Goal: Transaction & Acquisition: Download file/media

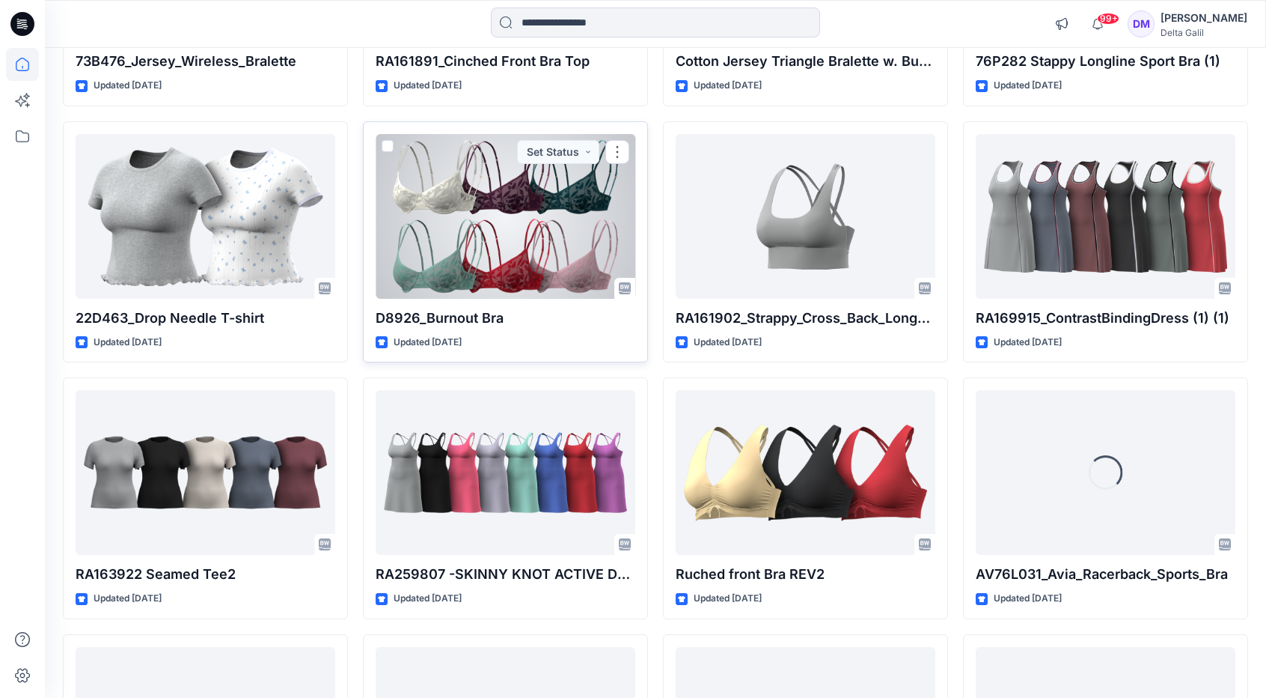
scroll to position [1629, 0]
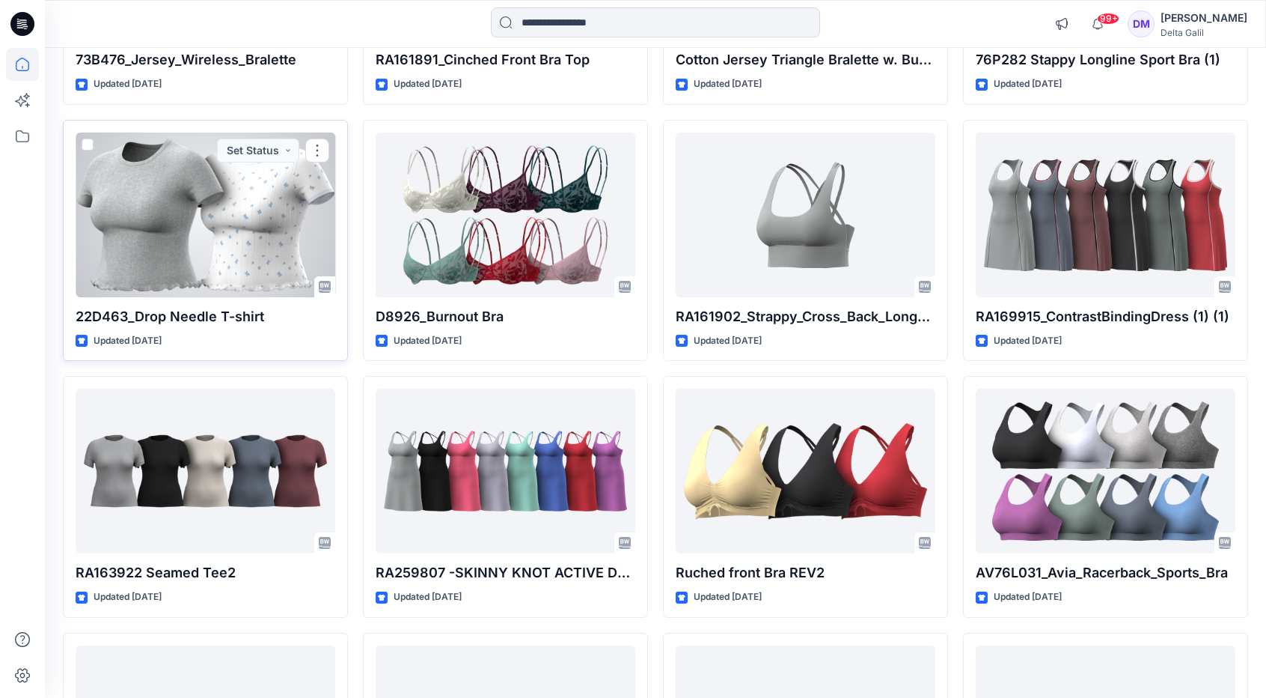
click at [284, 222] on div at bounding box center [206, 214] width 260 height 165
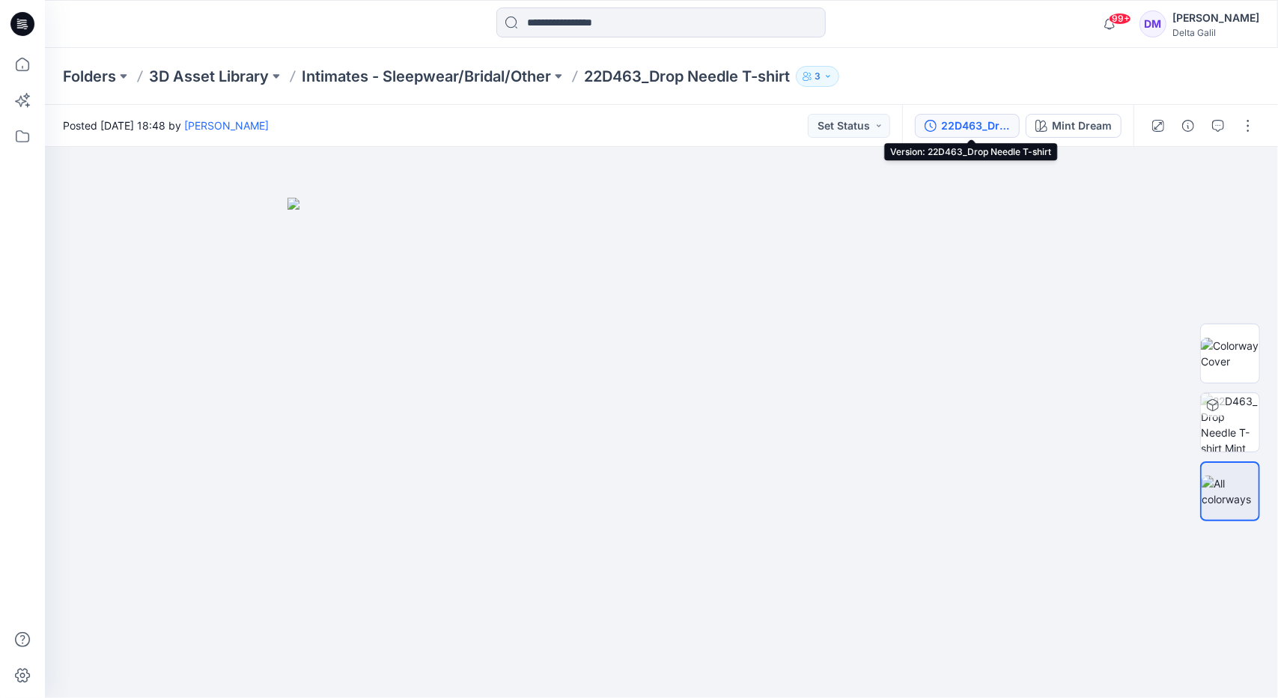
click at [988, 123] on div "22D463_Drop Needle T-shirt" at bounding box center [975, 126] width 69 height 16
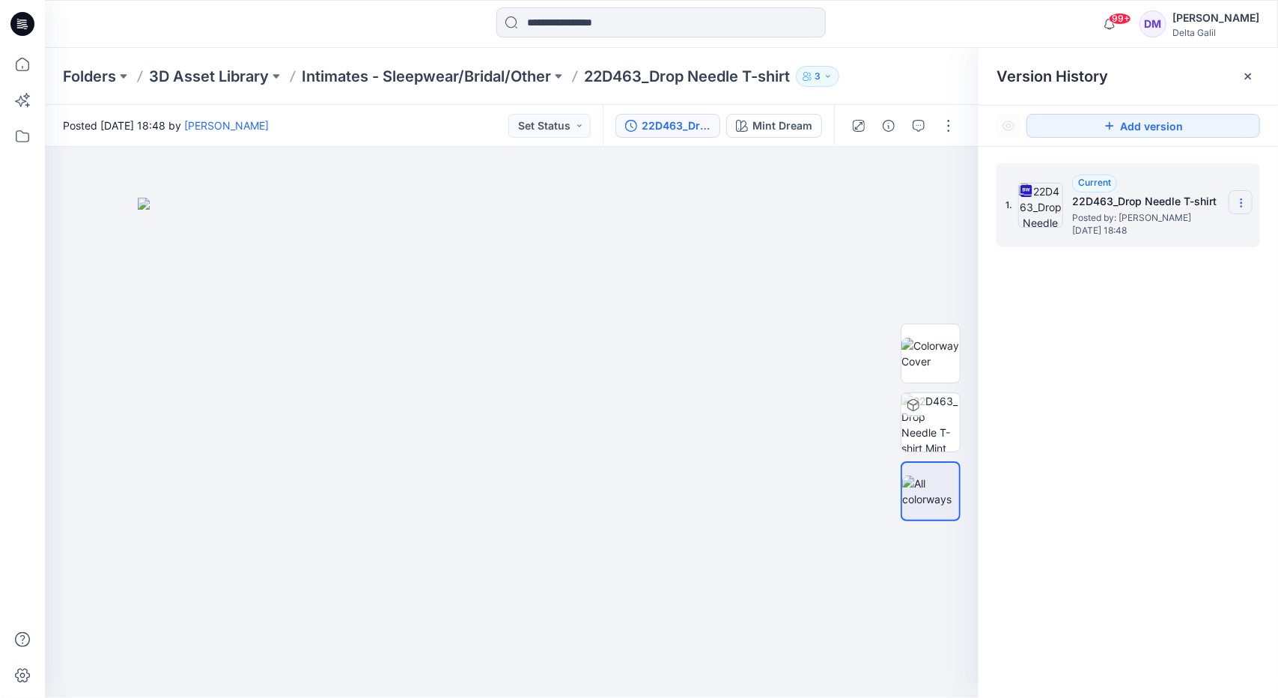
click at [1245, 203] on icon at bounding box center [1241, 203] width 12 height 12
click at [1201, 237] on span "Download Source BW File" at bounding box center [1164, 232] width 125 height 18
click at [23, 71] on icon at bounding box center [22, 64] width 13 height 13
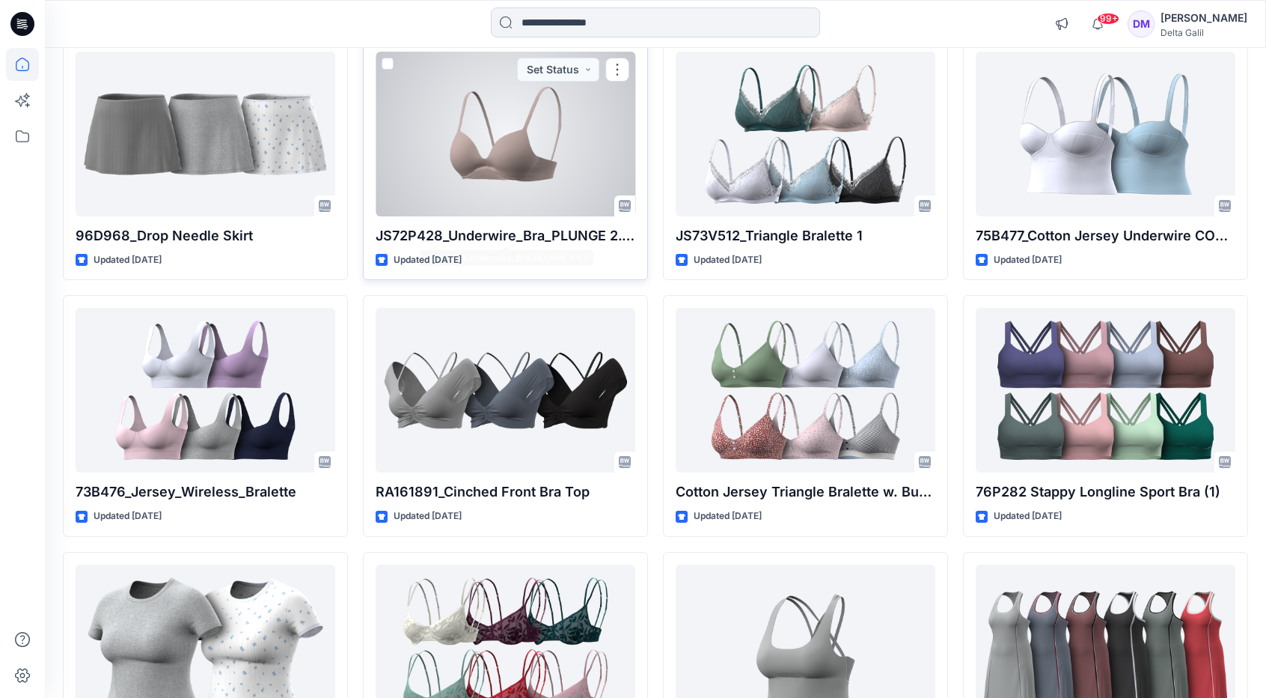
scroll to position [1198, 0]
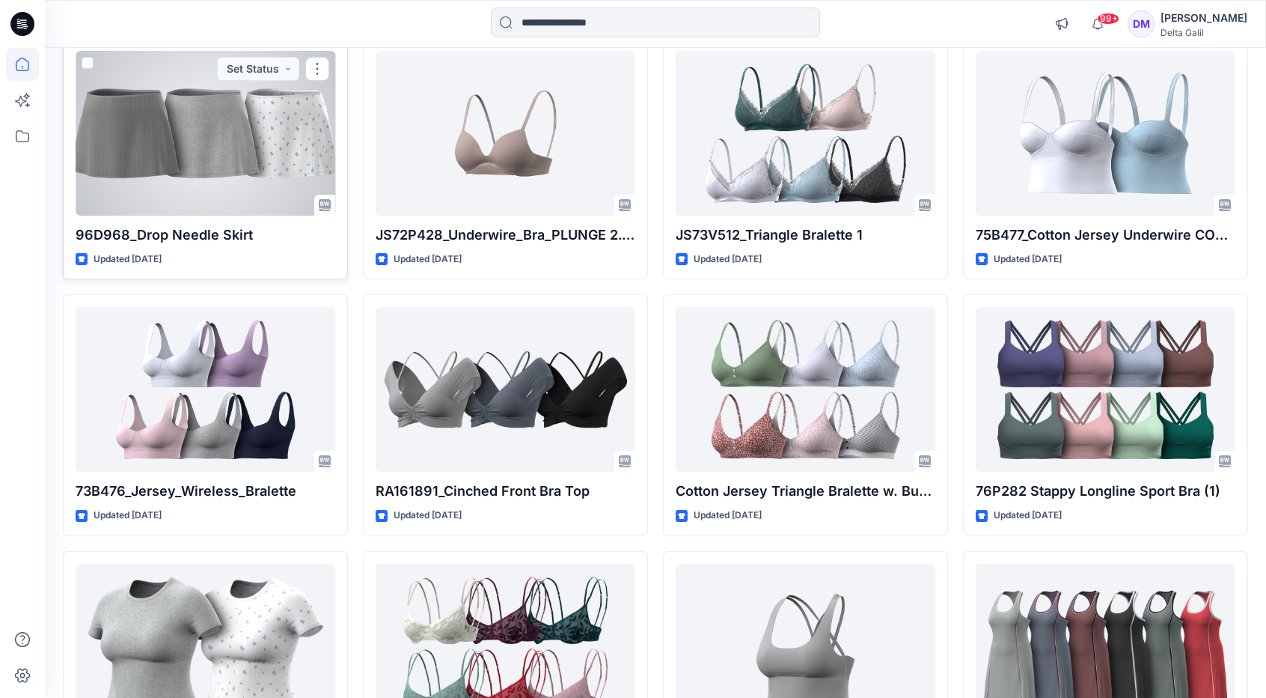
click at [251, 138] on div at bounding box center [206, 133] width 260 height 165
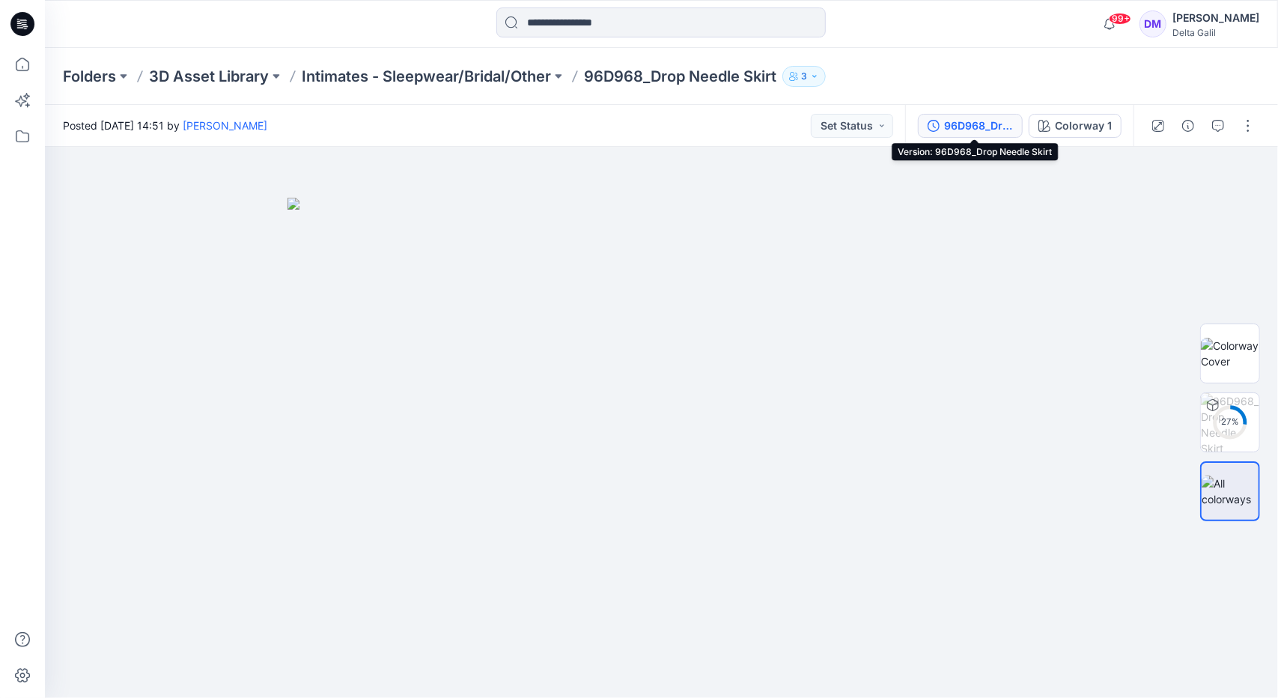
click at [983, 132] on div "96D968_Drop Needle Skirt" at bounding box center [978, 126] width 69 height 16
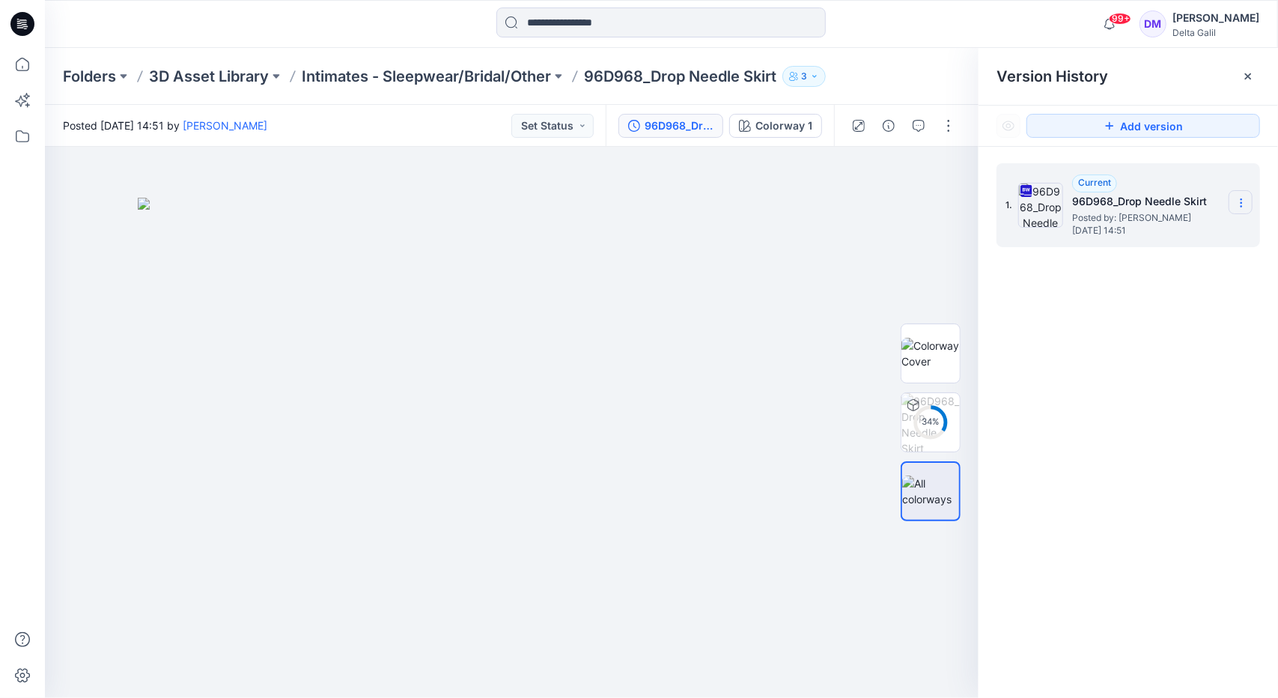
click at [1243, 209] on section at bounding box center [1240, 202] width 24 height 24
click at [1193, 232] on span "Download Source BW File" at bounding box center [1164, 232] width 125 height 18
click at [28, 71] on icon at bounding box center [22, 64] width 33 height 33
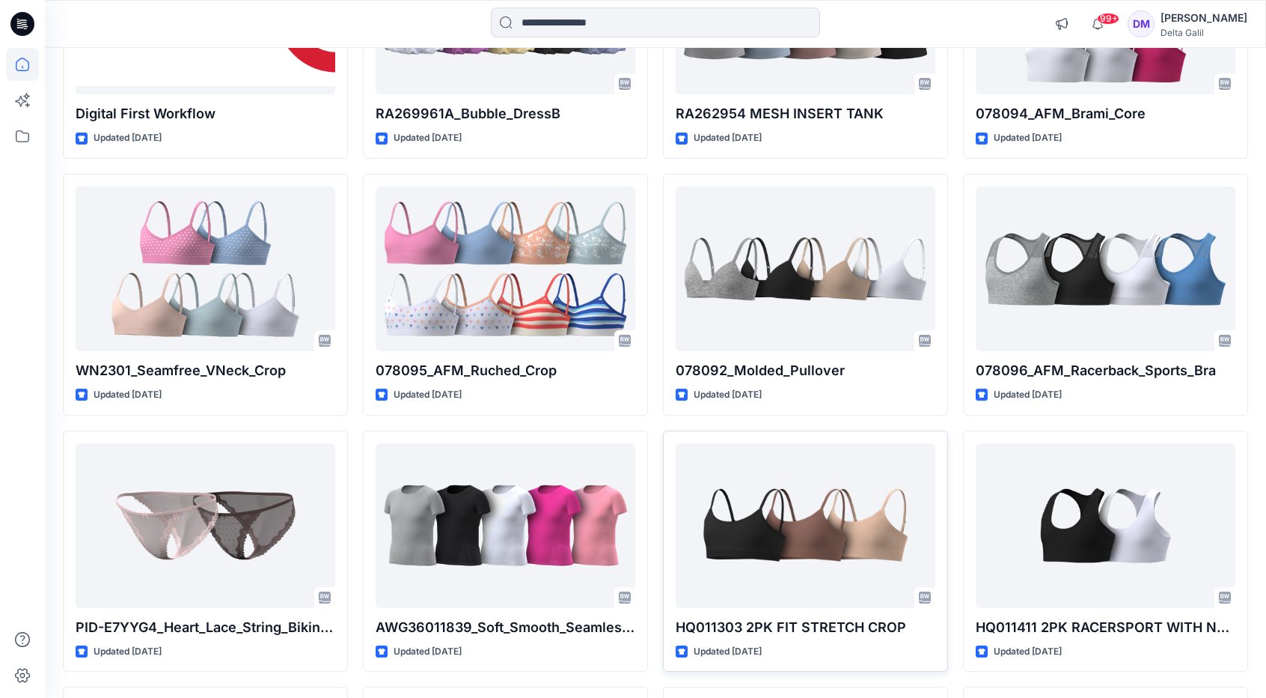
scroll to position [2603, 0]
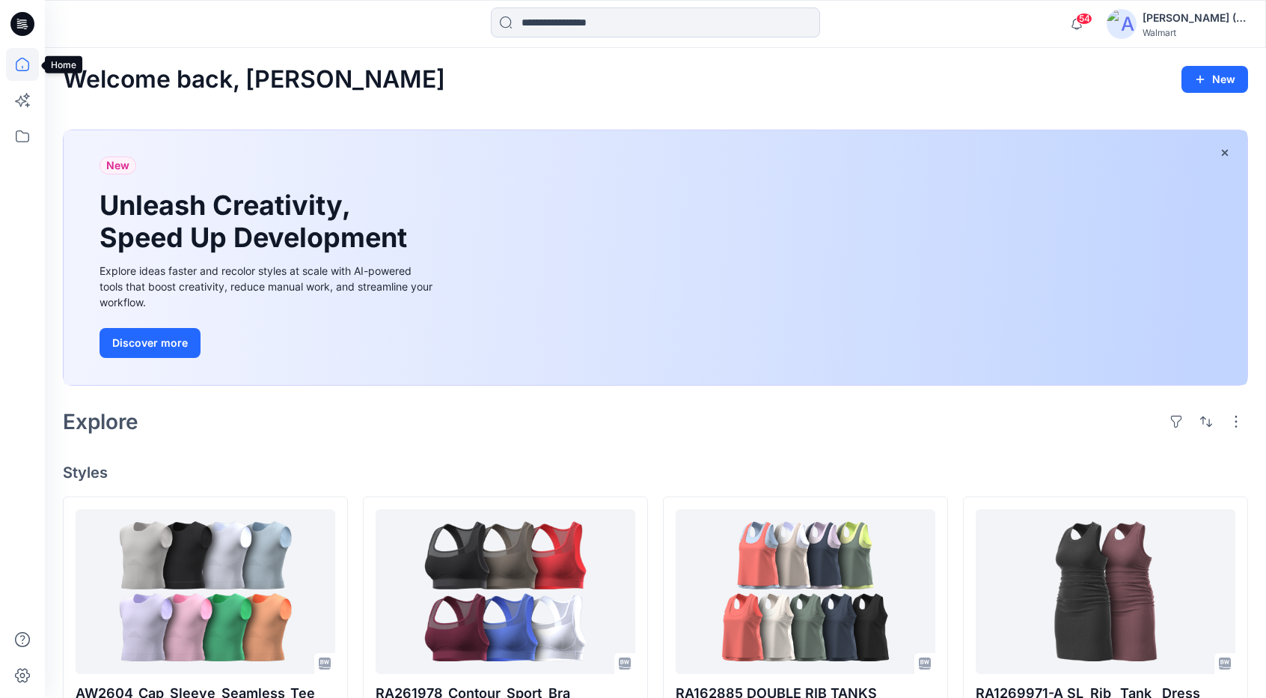
click at [24, 59] on icon at bounding box center [22, 64] width 13 height 13
